Goal: Navigation & Orientation: Find specific page/section

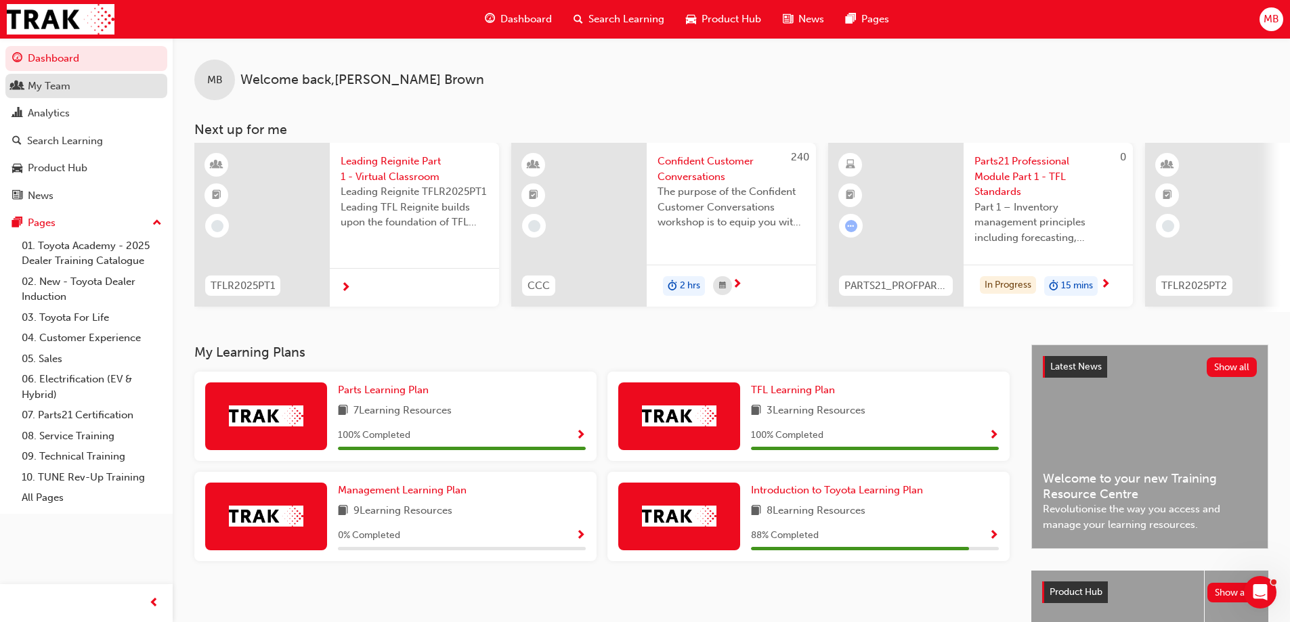
click at [87, 85] on div "My Team" at bounding box center [86, 86] width 148 height 17
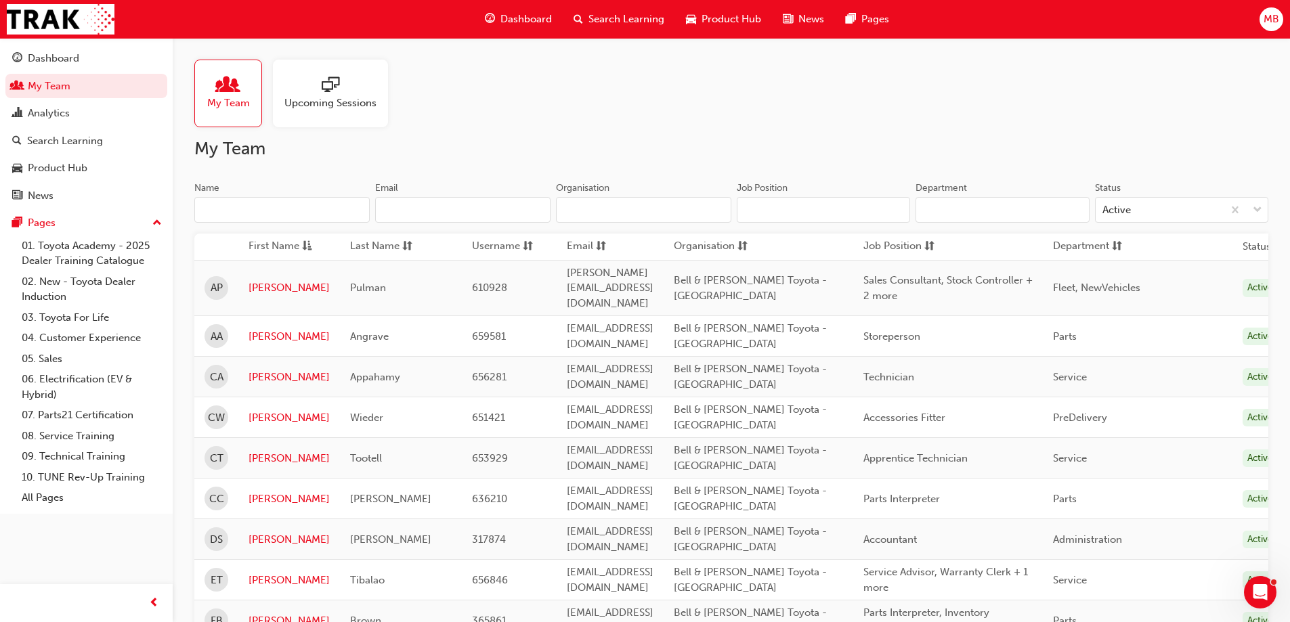
click at [329, 104] on span "Upcoming Sessions" at bounding box center [330, 104] width 92 height 16
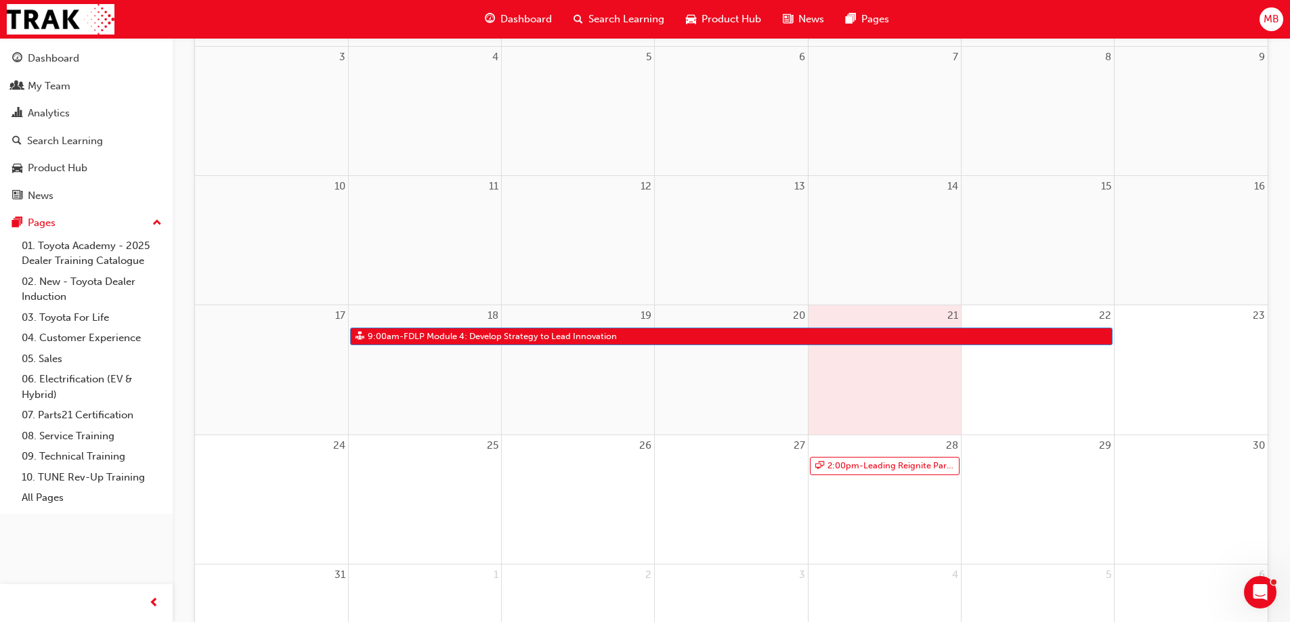
scroll to position [339, 0]
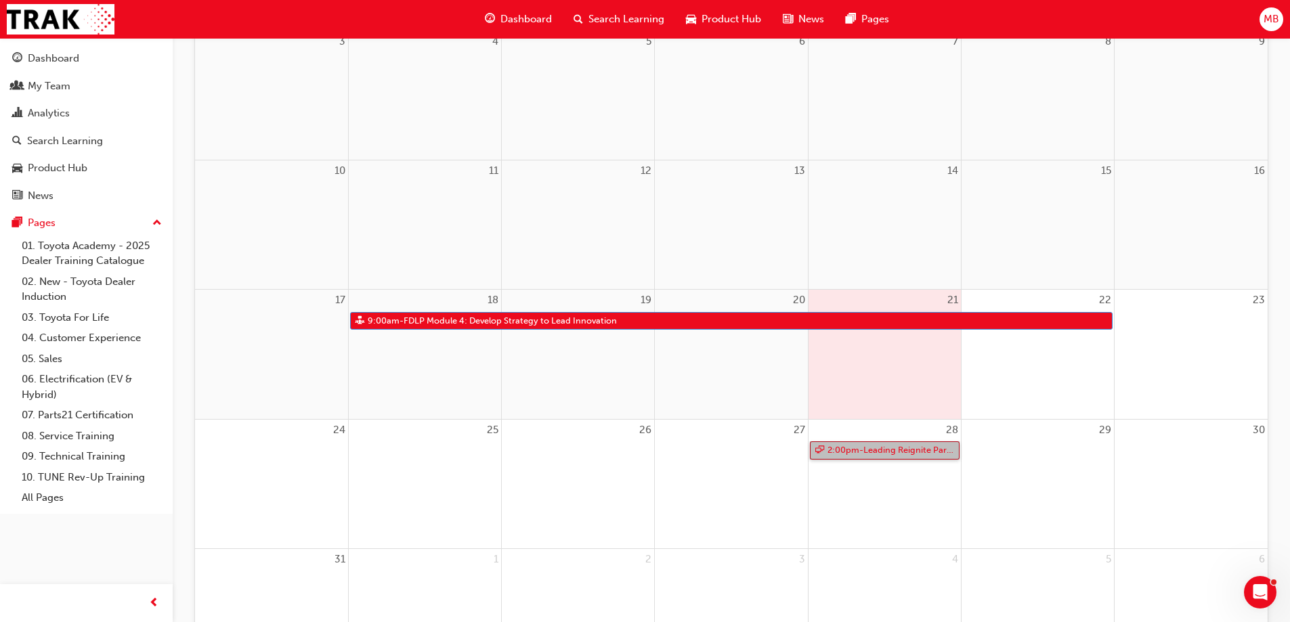
click at [853, 449] on link "2:00pm - Leading Reignite Part 2 - Virtual Classroom" at bounding box center [885, 451] width 150 height 18
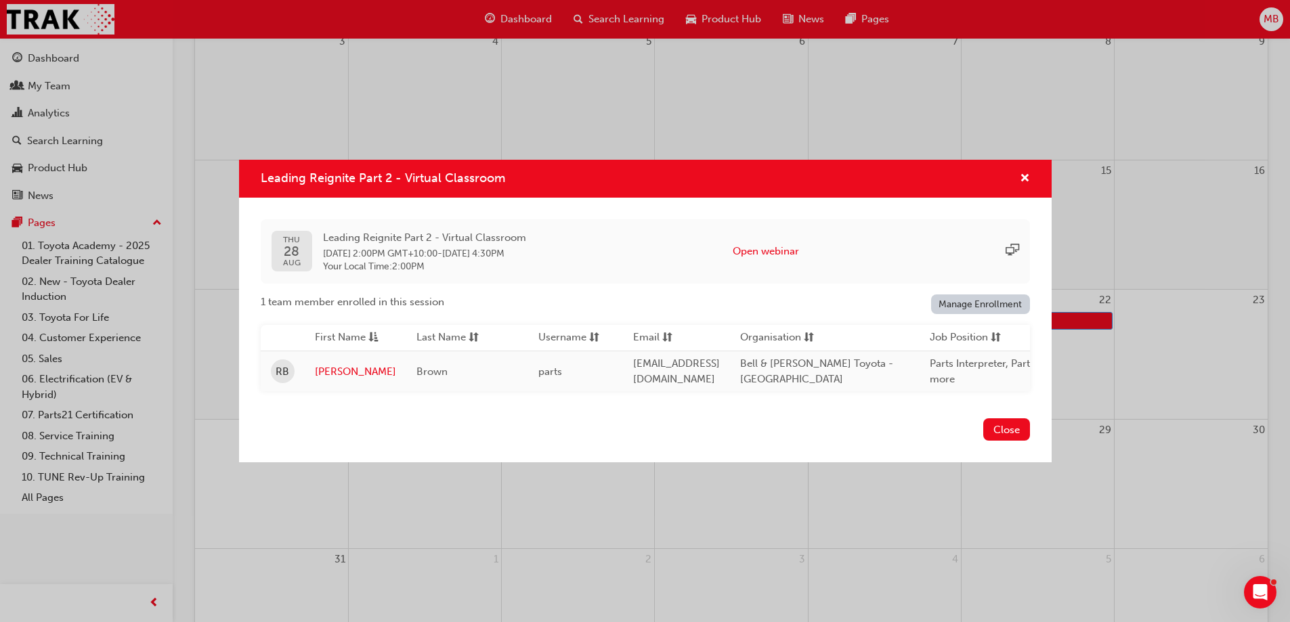
click at [1054, 111] on div "Leading Reignite Part 2 - Virtual Classroom [DATE] Leading Reignite Part 2 - Vi…" at bounding box center [645, 311] width 1290 height 622
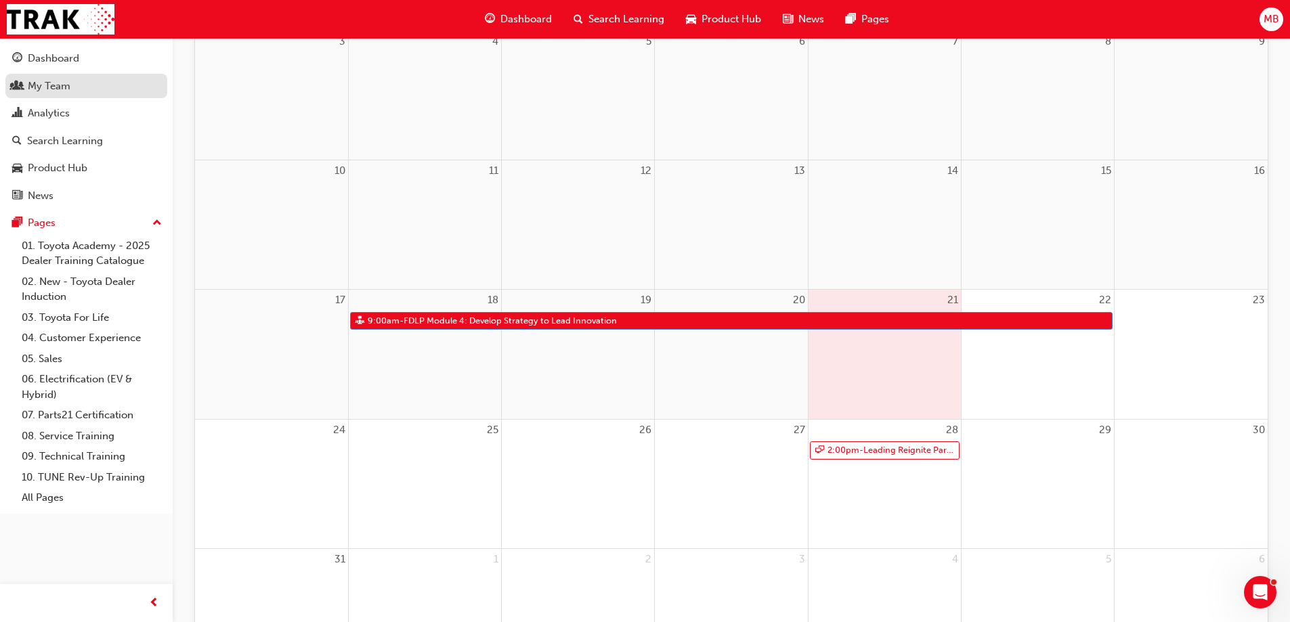
click at [101, 91] on div "My Team" at bounding box center [86, 86] width 148 height 17
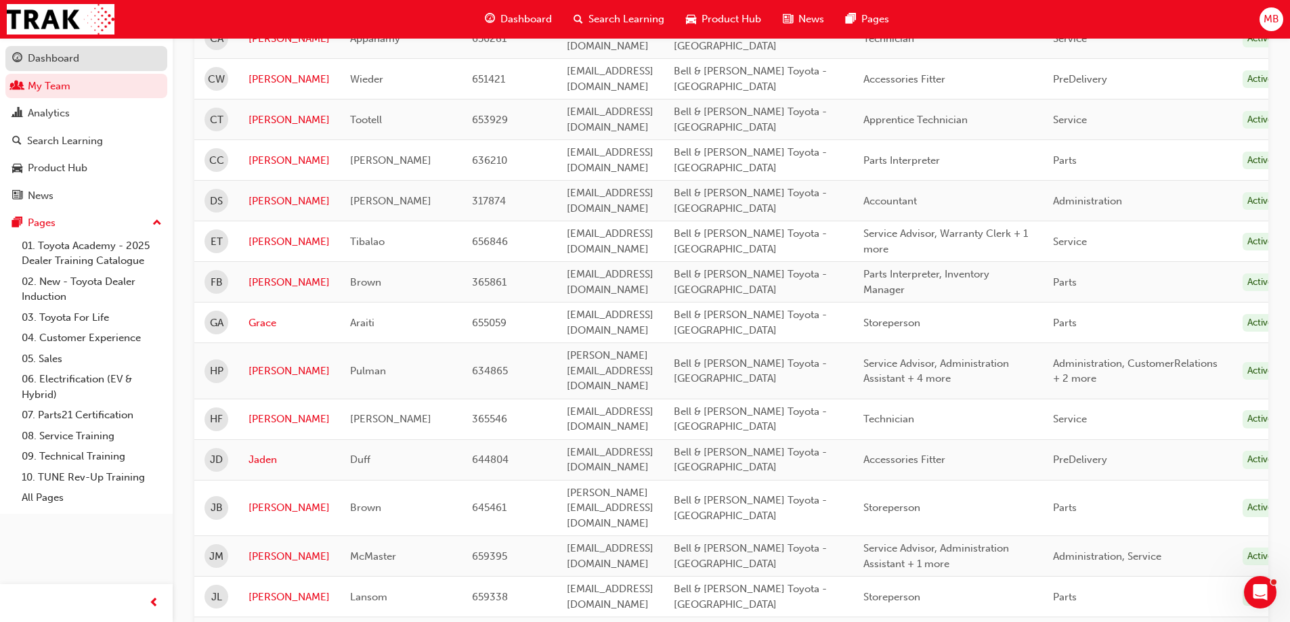
click at [104, 49] on link "Dashboard" at bounding box center [86, 58] width 162 height 25
